Goal: Task Accomplishment & Management: Complete application form

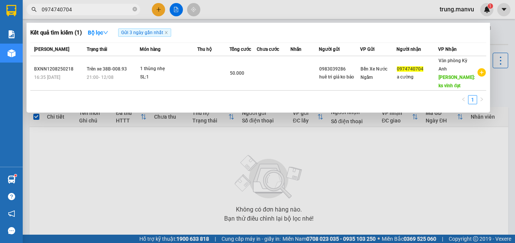
click at [155, 11] on div at bounding box center [257, 121] width 515 height 243
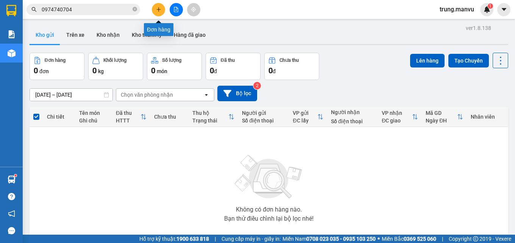
click at [155, 11] on button at bounding box center [158, 9] width 13 height 13
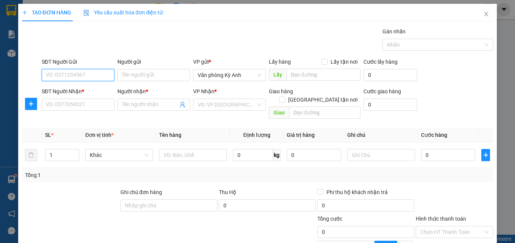
drag, startPoint x: 56, startPoint y: 73, endPoint x: 58, endPoint y: 69, distance: 4.3
click at [56, 72] on input "SĐT Người Gửi" at bounding box center [78, 75] width 73 height 12
type input "0394600978"
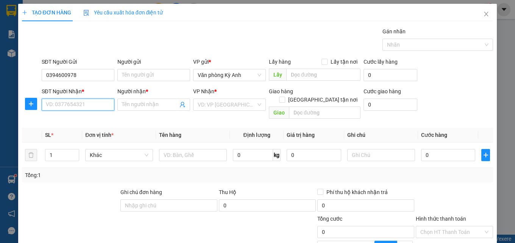
click at [102, 106] on input "SĐT Người Nhận *" at bounding box center [78, 105] width 73 height 12
type input "0"
type input "0973407355"
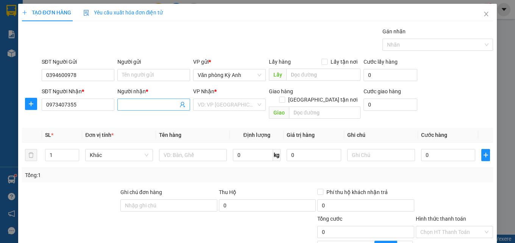
click at [147, 100] on span at bounding box center [153, 105] width 73 height 12
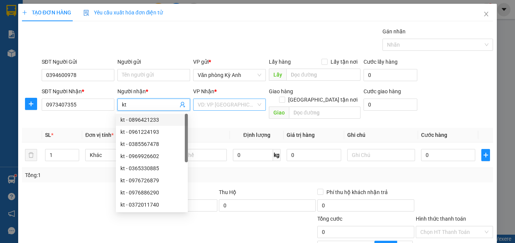
type input "kt"
click at [227, 108] on input "search" at bounding box center [227, 104] width 58 height 11
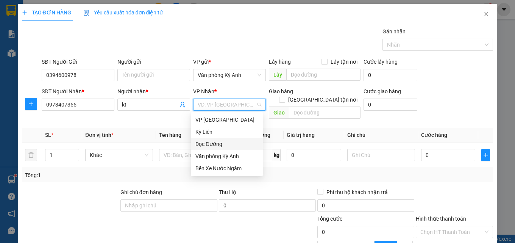
click at [217, 141] on div "Dọc Đường" at bounding box center [227, 144] width 63 height 8
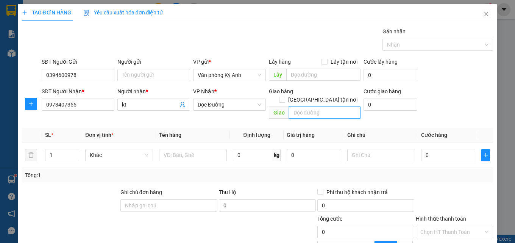
click at [317, 106] on input "text" at bounding box center [325, 112] width 72 height 12
type input "7"
type input "h"
type input "hoaoang mai"
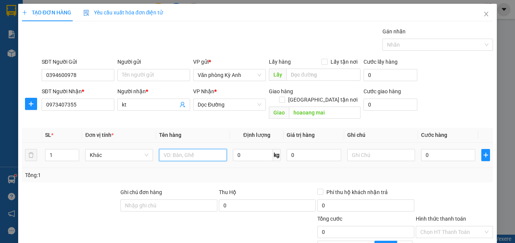
click at [199, 151] on input "text" at bounding box center [193, 155] width 68 height 12
type input "1 xop"
type input "1"
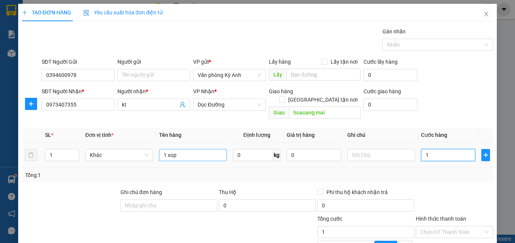
type input "0"
type input "01"
type input "1"
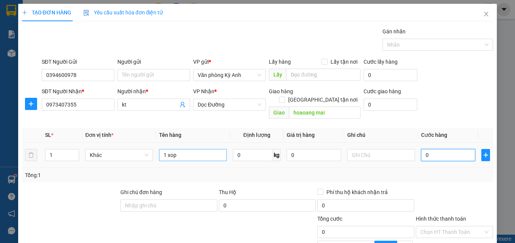
type input "1"
type input "016"
type input "16"
type input "01"
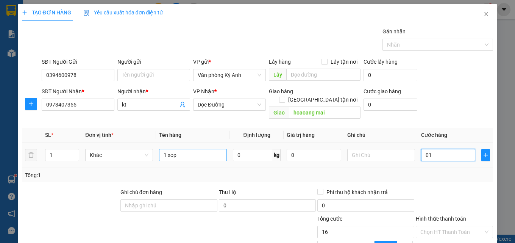
type input "1"
type input "0"
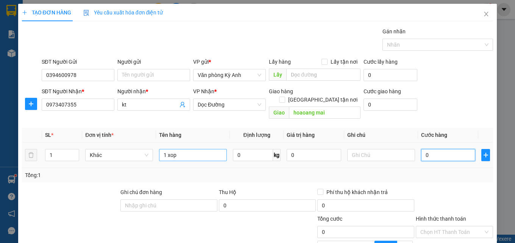
type input "07"
type input "7"
type input "070"
type input "70"
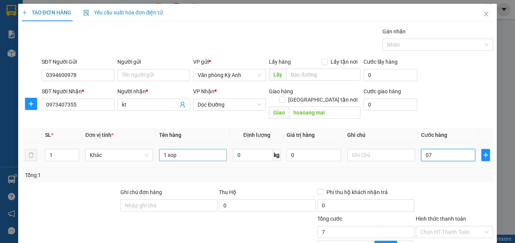
type input "70"
type input "07"
type input "7"
type input "0"
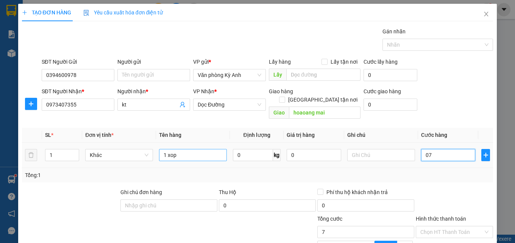
type input "0"
type input "07"
type input "7"
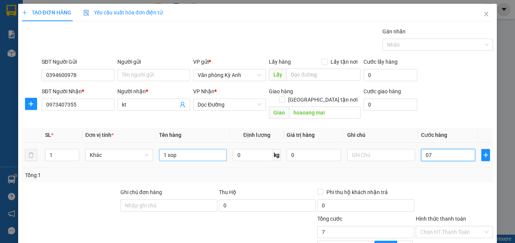
type input "070"
type input "70"
type input "0.700"
type input "700"
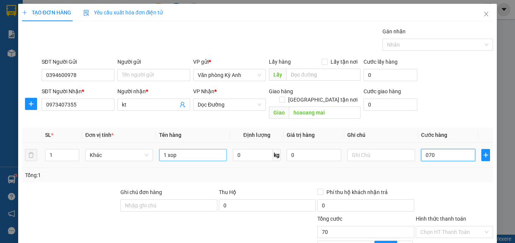
type input "700"
type input "07.000"
type input "7.000"
type input "070.000"
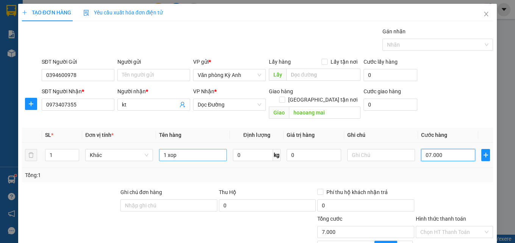
type input "70.000"
click at [172, 171] on div "Tổng: 1" at bounding box center [258, 175] width 472 height 14
click at [433, 112] on div "SĐT Người Nhận * 0973407355 Người nhận * kt VP Nhận * Dọc Đường Giao hàng [GEOG…" at bounding box center [267, 104] width 455 height 35
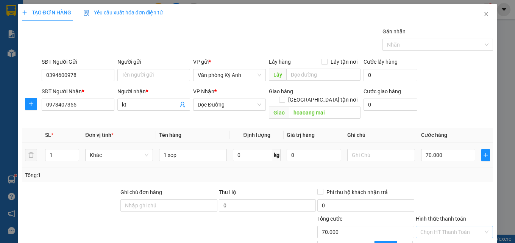
scroll to position [76, 0]
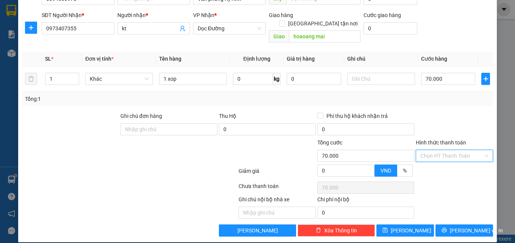
click at [435, 150] on input "Hình thức thanh toán" at bounding box center [452, 155] width 63 height 11
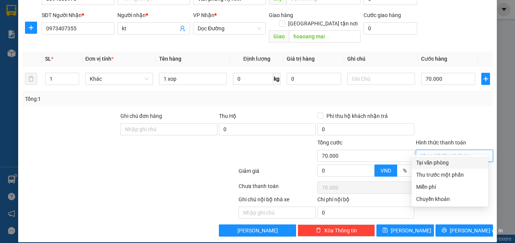
click at [431, 160] on div "Tại văn phòng" at bounding box center [449, 162] width 67 height 8
type input "0"
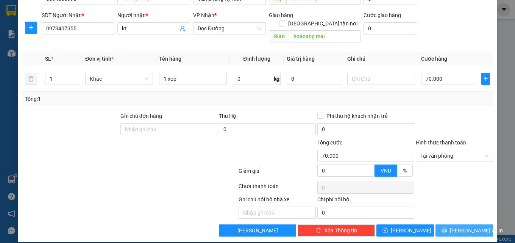
click at [460, 226] on span "[PERSON_NAME] và In" at bounding box center [476, 230] width 53 height 8
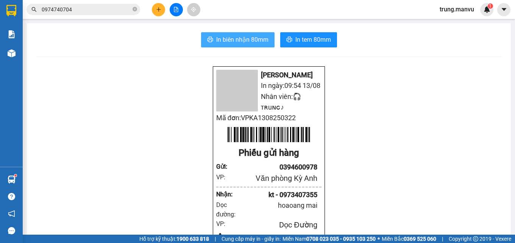
click at [229, 42] on span "In biên nhận 80mm" at bounding box center [242, 39] width 52 height 9
